Goal: Subscribe to service/newsletter

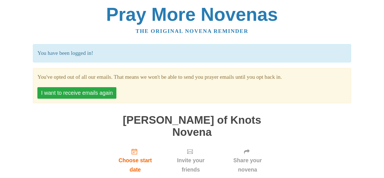
click at [103, 92] on button "I want to receive emails again" at bounding box center [76, 93] width 79 height 12
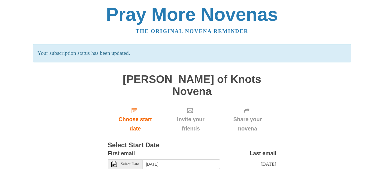
scroll to position [17, 0]
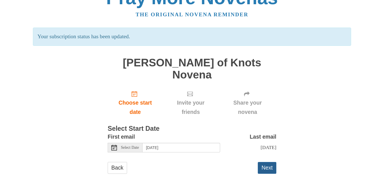
click at [268, 162] on button "Next" at bounding box center [267, 168] width 19 height 12
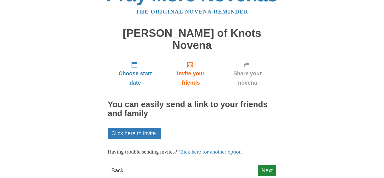
scroll to position [22, 0]
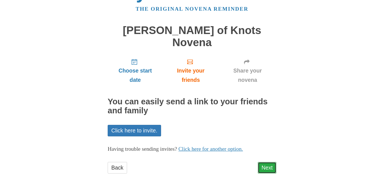
click at [269, 162] on link "Next" at bounding box center [267, 168] width 19 height 12
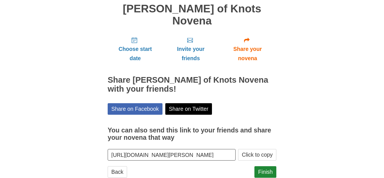
scroll to position [48, 0]
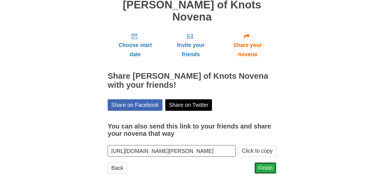
click at [265, 162] on link "Finish" at bounding box center [265, 168] width 22 height 12
